Goal: Use online tool/utility: Use online tool/utility

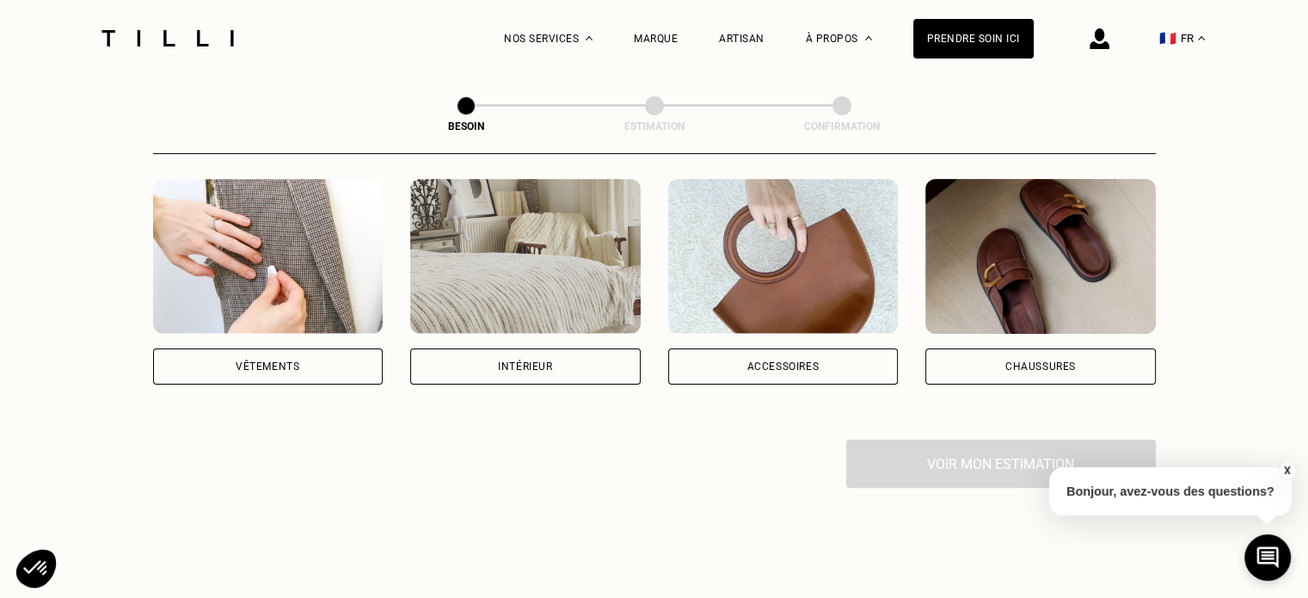
scroll to position [341, 0]
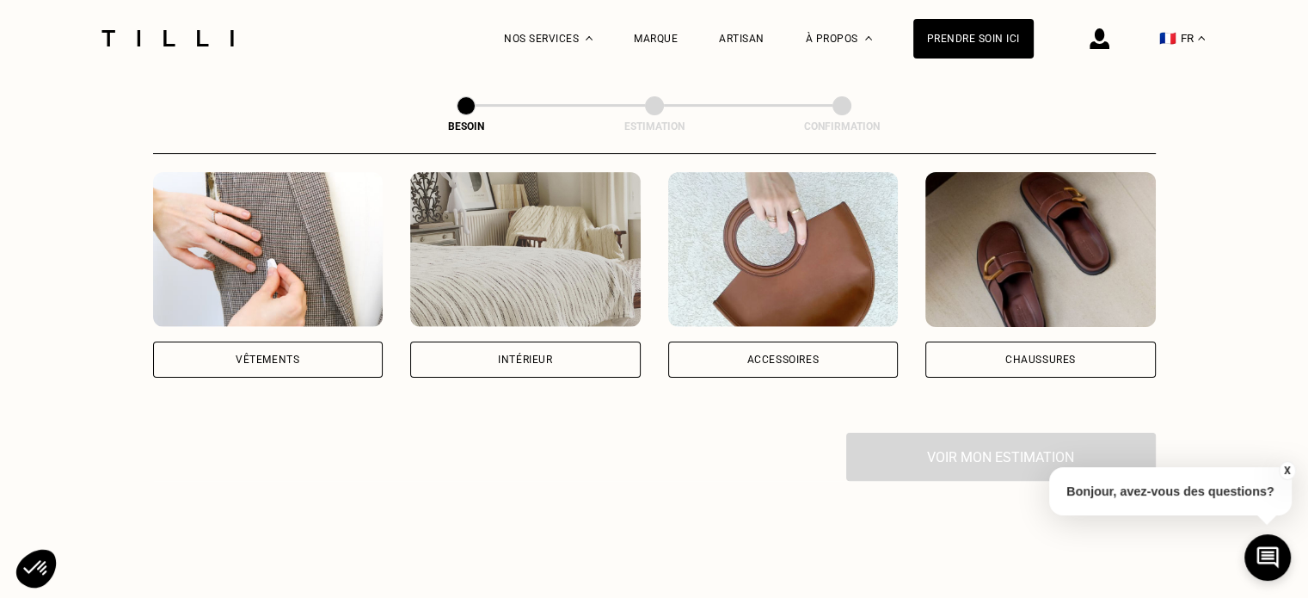
click at [289, 354] on div "Vêtements" at bounding box center [268, 359] width 64 height 10
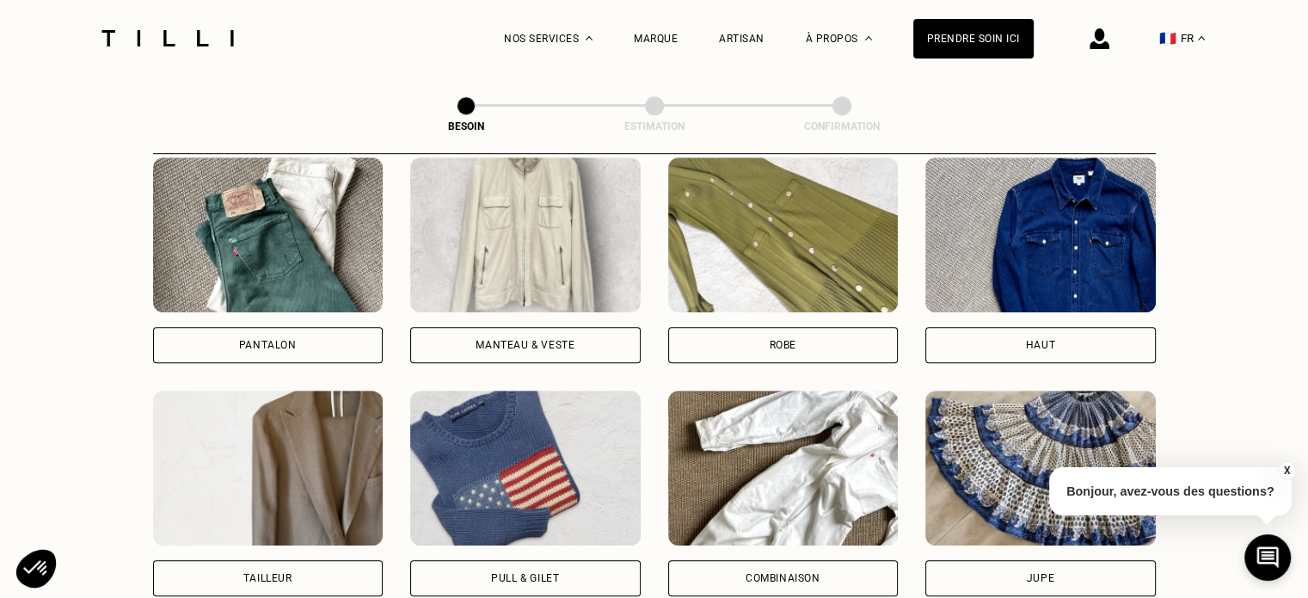
scroll to position [824, 0]
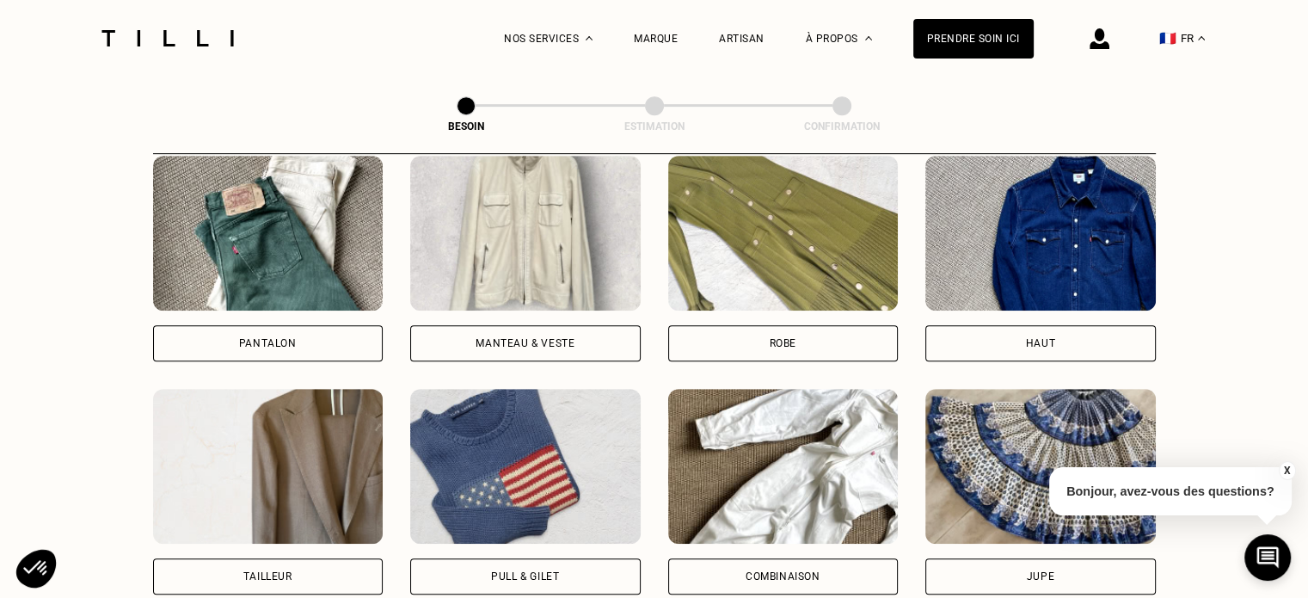
click at [264, 338] on div "Pantalon" at bounding box center [268, 343] width 58 height 10
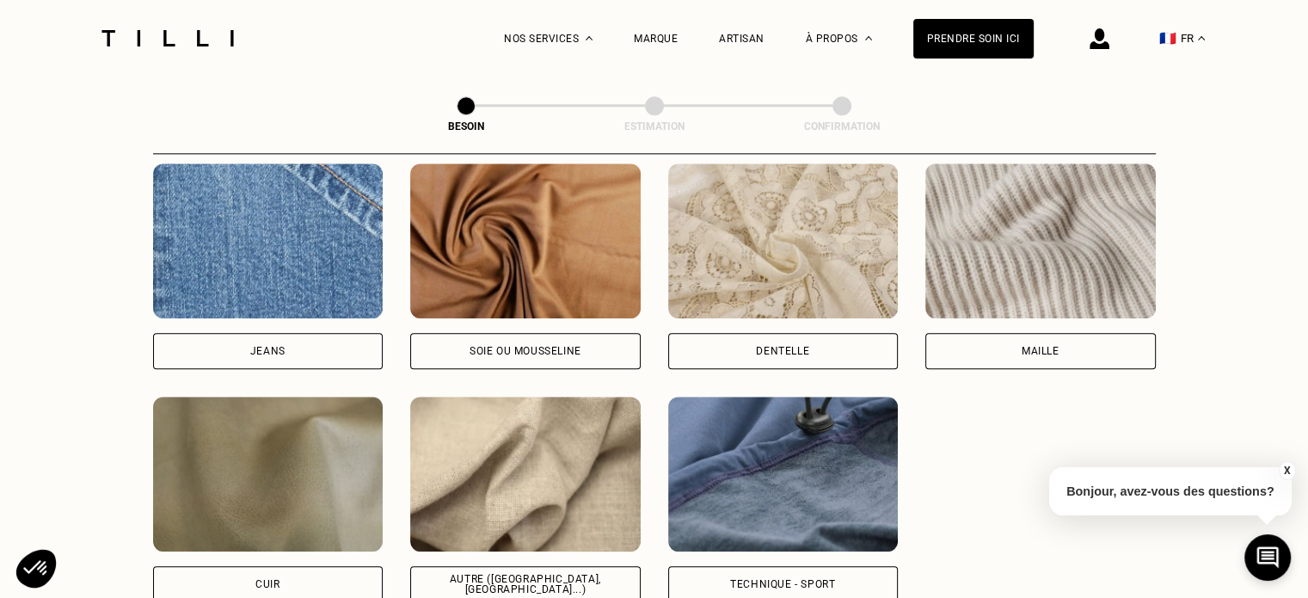
scroll to position [1862, 0]
click at [297, 333] on div "Jeans" at bounding box center [268, 351] width 231 height 36
select select "FR"
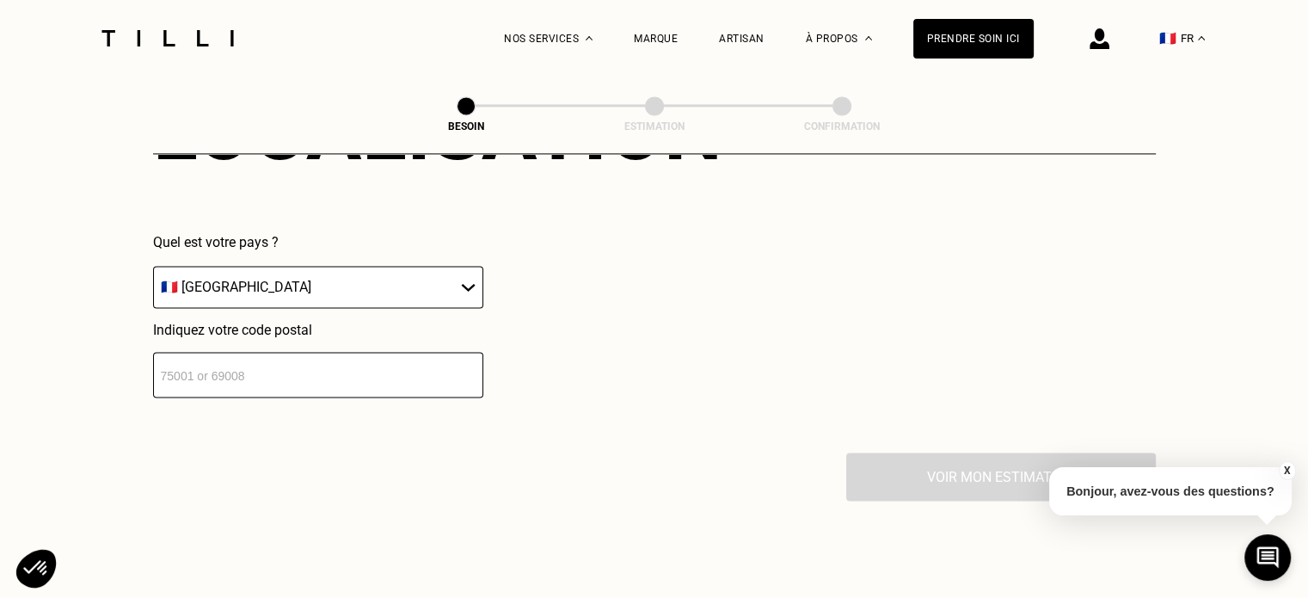
scroll to position [2531, 0]
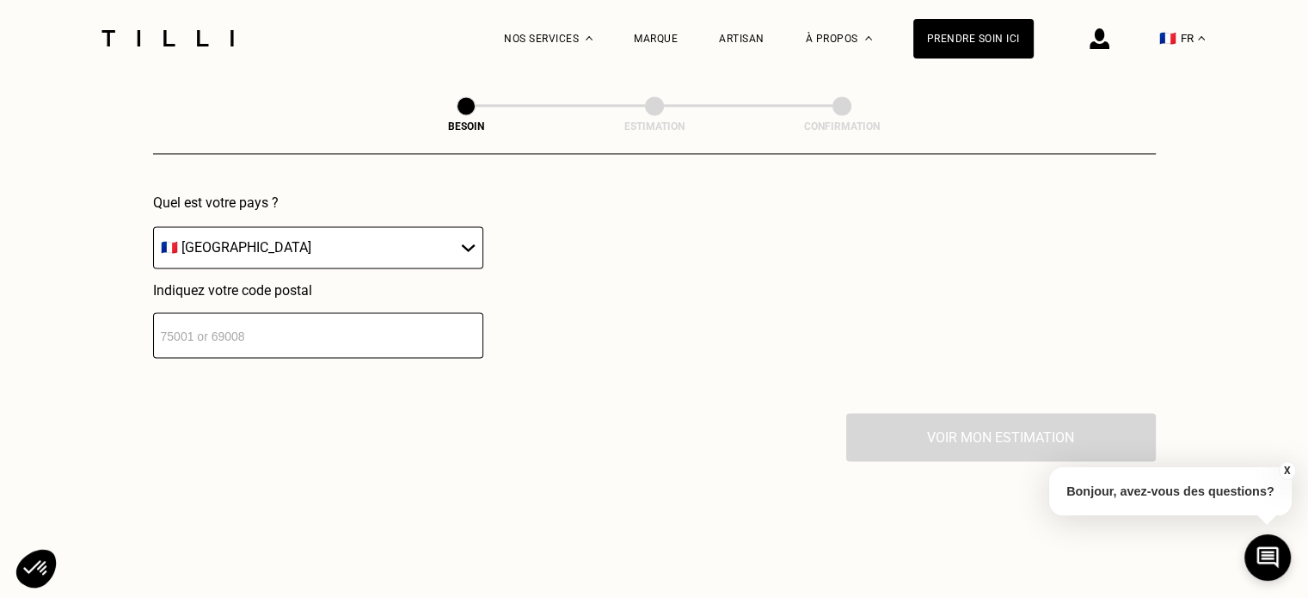
click at [300, 331] on input "number" at bounding box center [318, 335] width 330 height 46
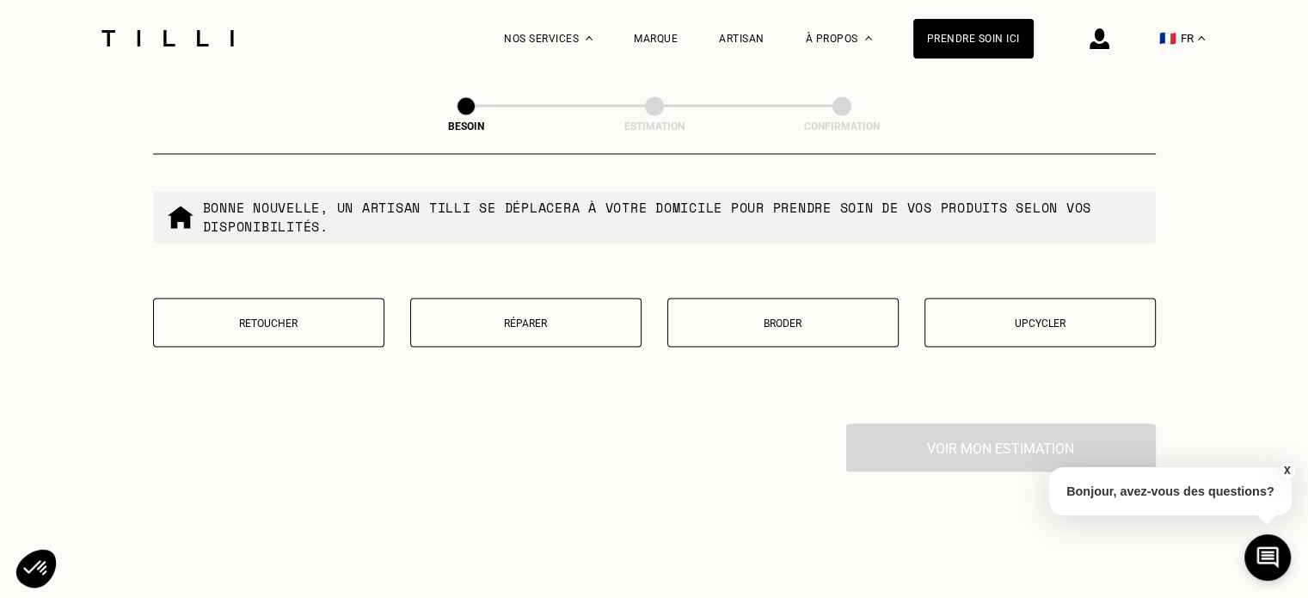
scroll to position [2959, 0]
type input "31100"
click at [327, 323] on button "Retoucher" at bounding box center [268, 322] width 231 height 49
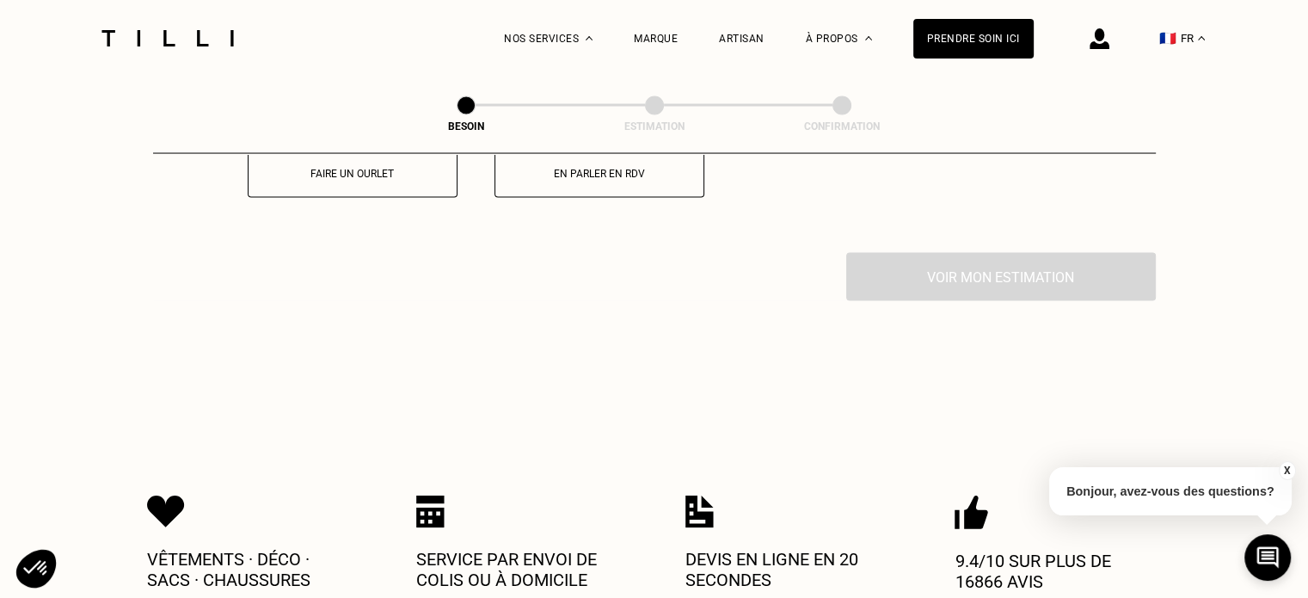
scroll to position [3219, 0]
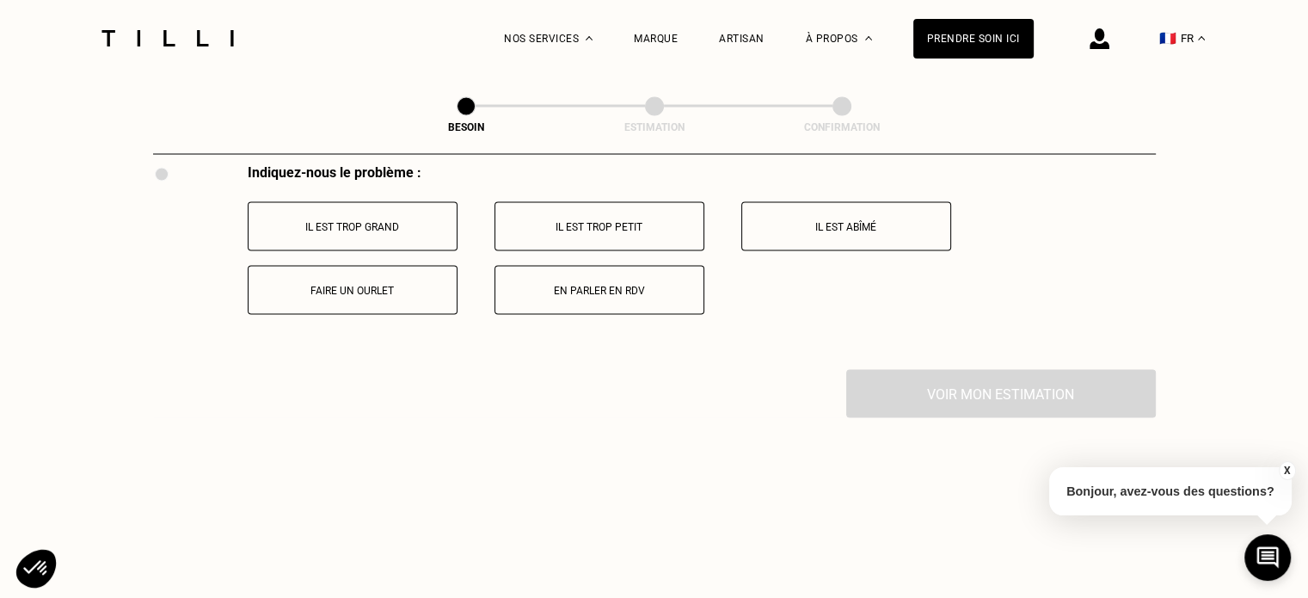
click at [370, 284] on p "Faire un ourlet" at bounding box center [352, 290] width 191 height 12
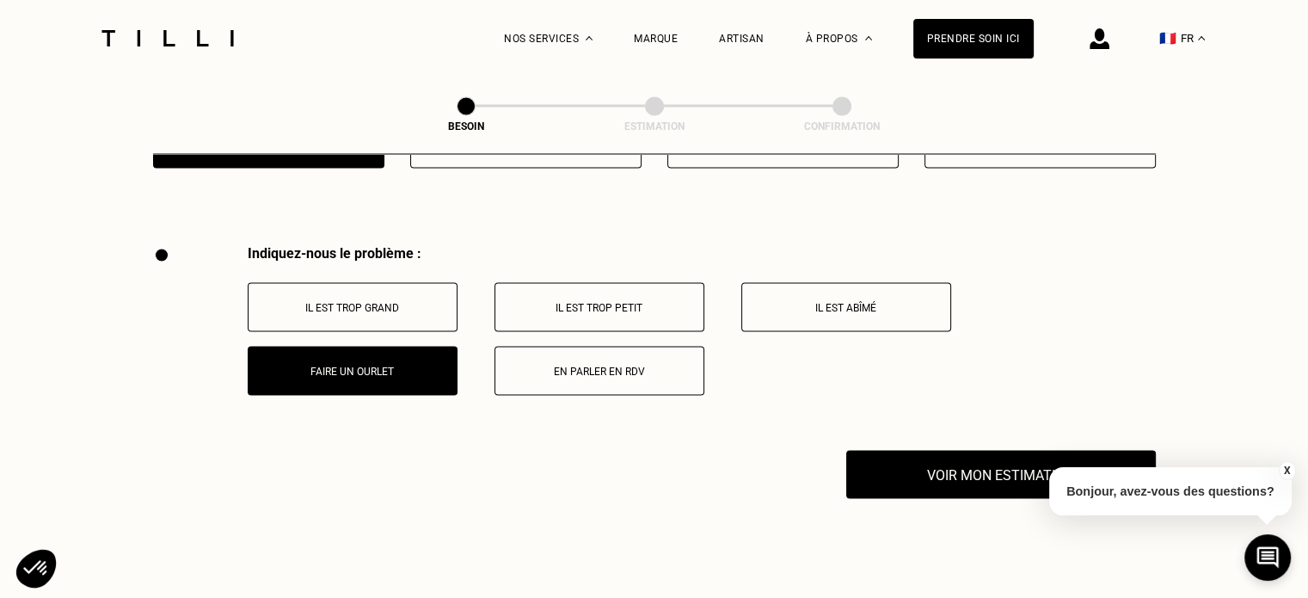
scroll to position [3284, 0]
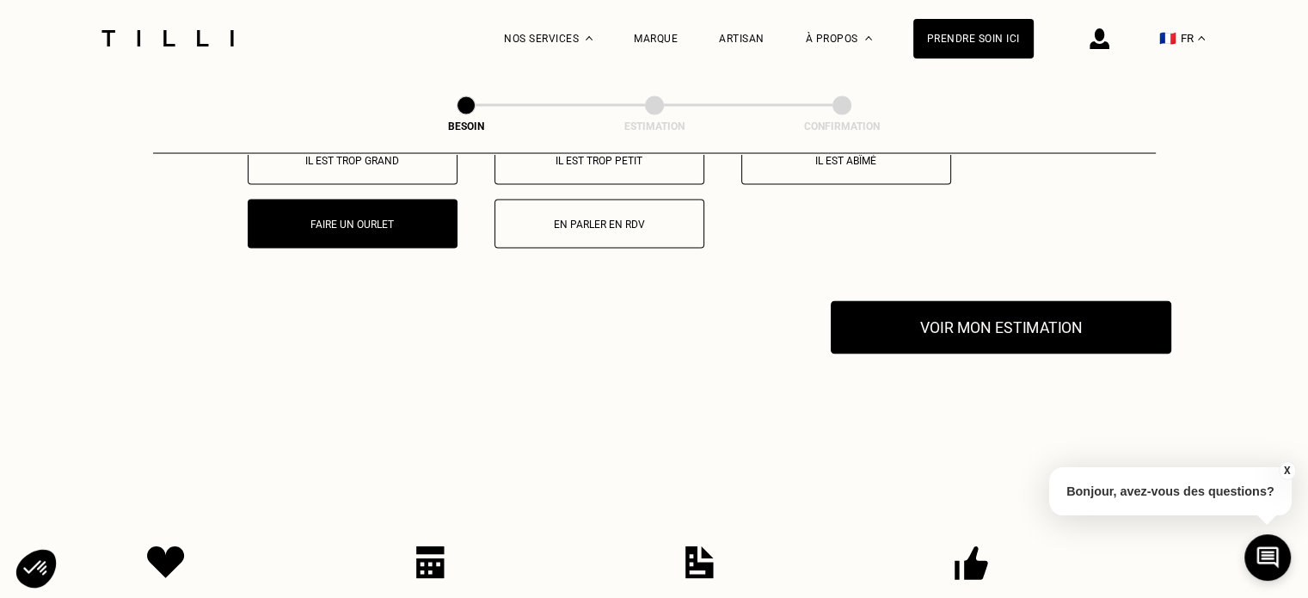
click at [974, 315] on button "Voir mon estimation" at bounding box center [1001, 327] width 341 height 53
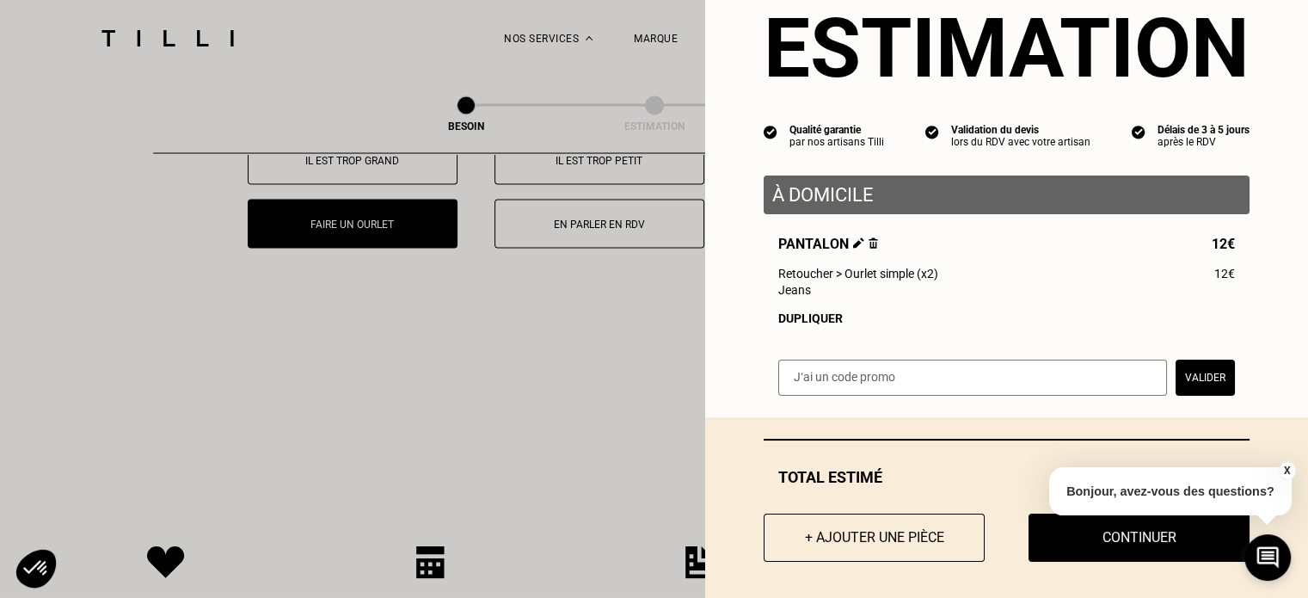
scroll to position [68, 0]
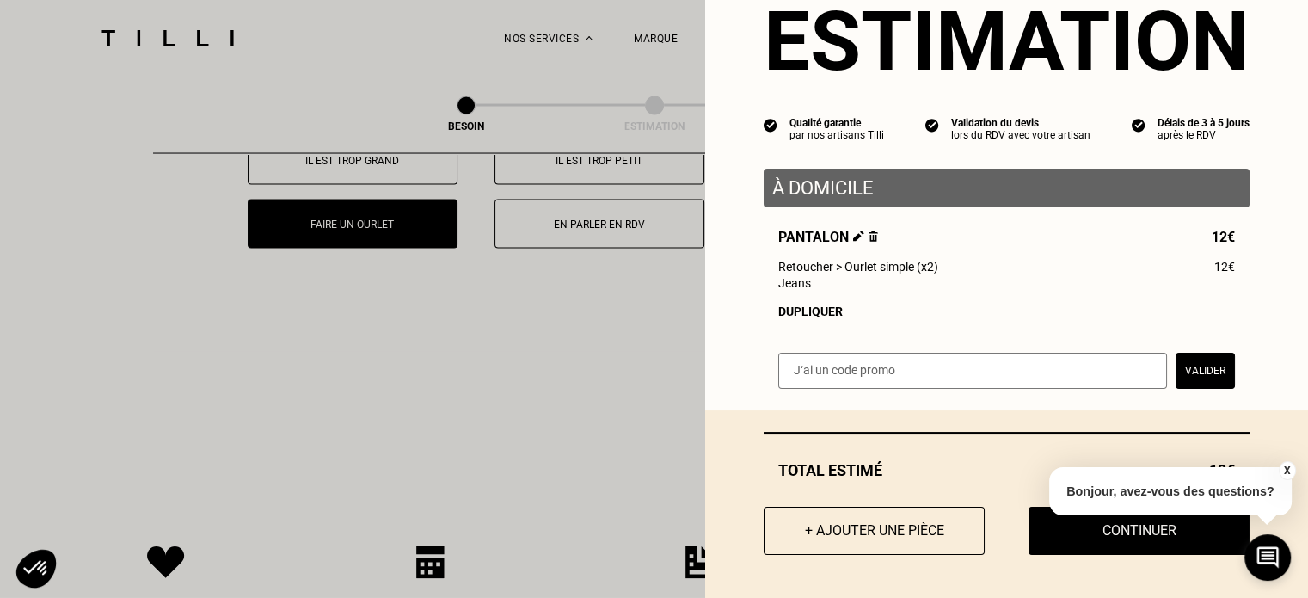
click at [1290, 470] on button "X" at bounding box center [1286, 470] width 17 height 19
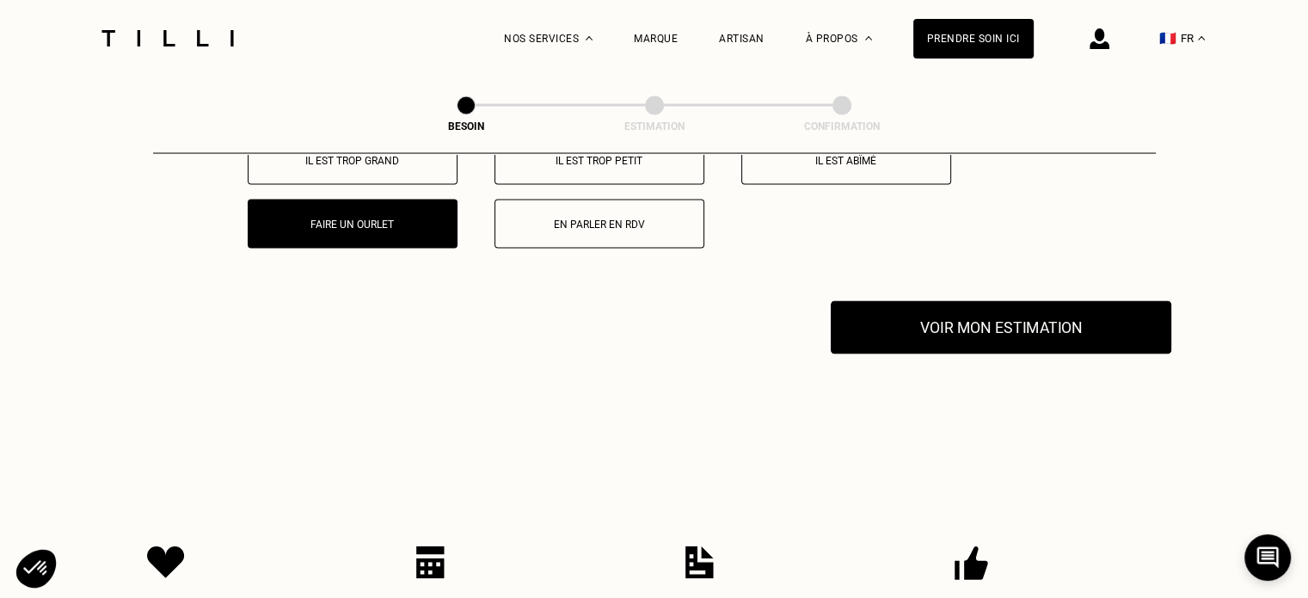
click at [1018, 330] on button "Voir mon estimation" at bounding box center [1001, 327] width 341 height 53
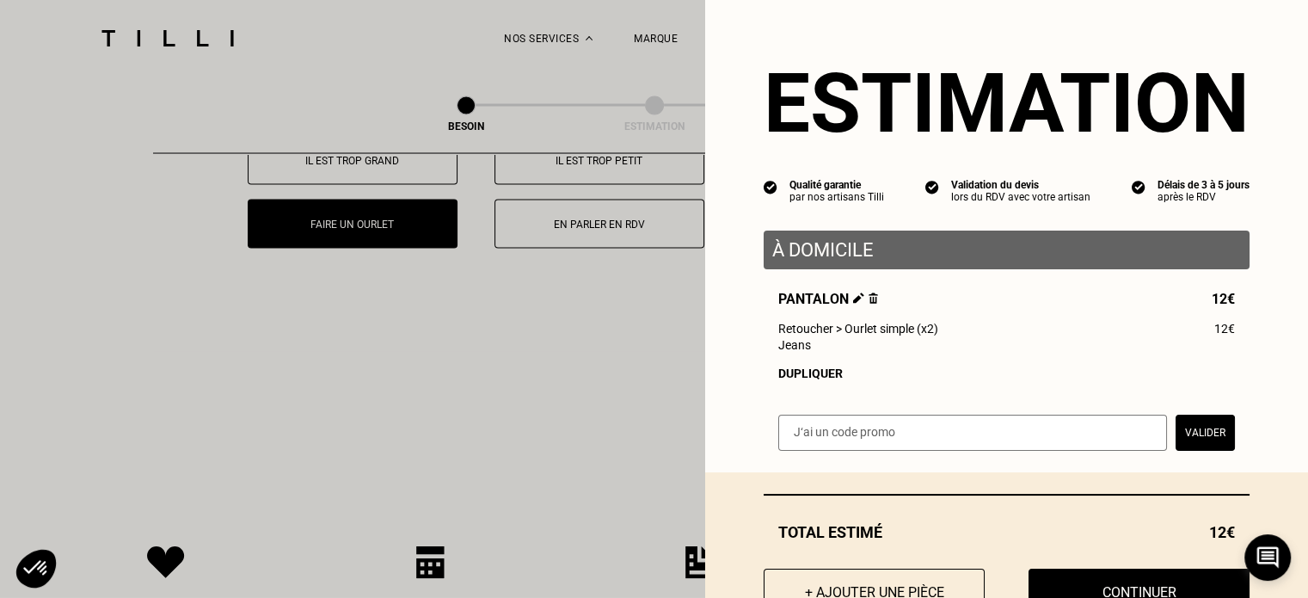
scroll to position [0, 0]
